Goal: Find specific page/section: Find specific page/section

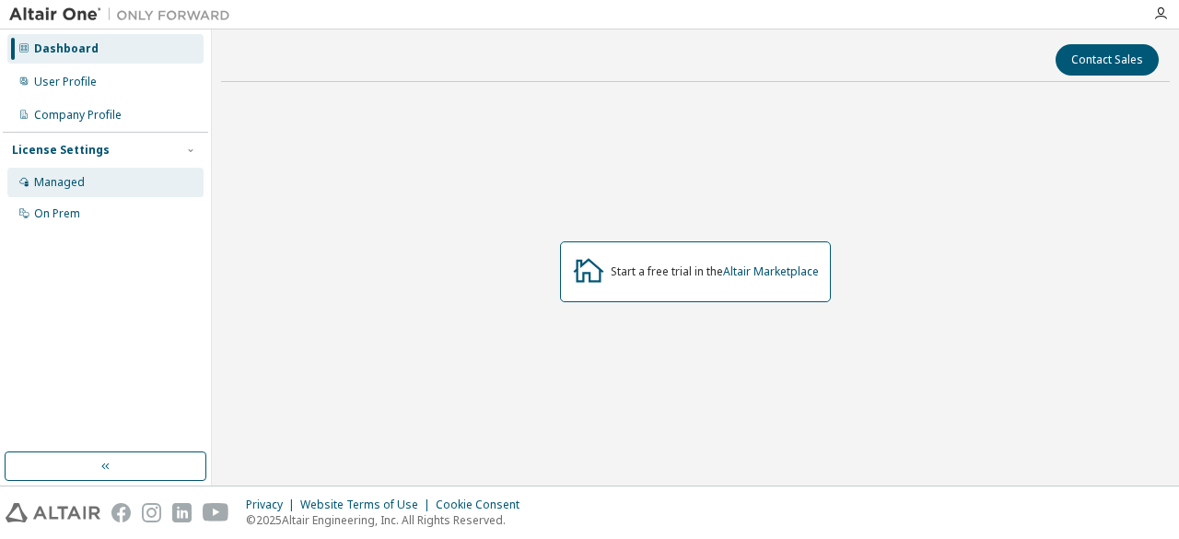
click at [90, 176] on div "Managed" at bounding box center [105, 182] width 196 height 29
